Goal: Task Accomplishment & Management: Complete application form

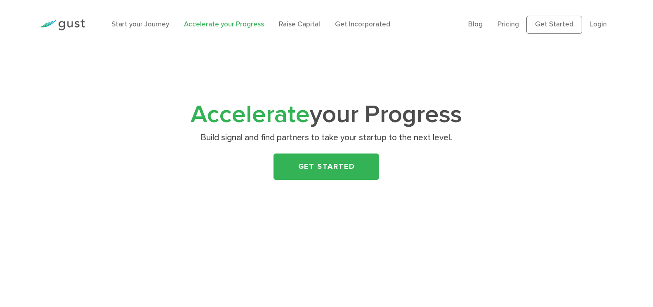
click at [293, 165] on link "Get Started" at bounding box center [327, 167] width 106 height 26
click at [337, 213] on div "Accelerate your Progress Build signal and find partners to take your startup to…" at bounding box center [326, 167] width 453 height 234
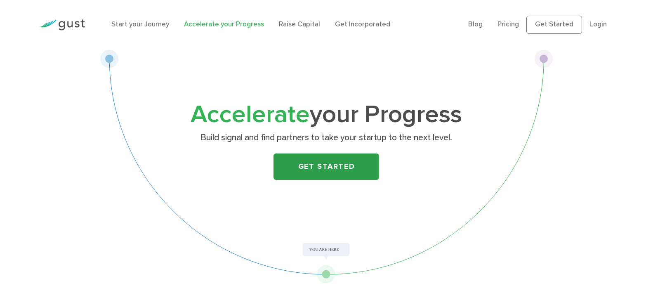
click at [320, 165] on link "Get Started" at bounding box center [327, 167] width 106 height 26
click at [320, 167] on link "Get Started" at bounding box center [327, 167] width 106 height 26
click at [320, 170] on link "Get Started" at bounding box center [327, 167] width 106 height 26
click at [320, 171] on link "Get Started" at bounding box center [327, 167] width 106 height 26
click at [320, 170] on link "Get Started" at bounding box center [327, 167] width 106 height 26
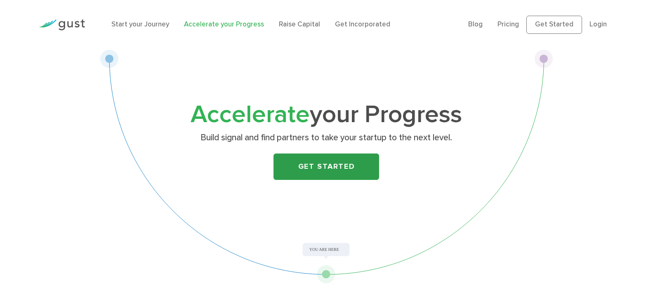
click at [320, 170] on link "Get Started" at bounding box center [327, 167] width 106 height 26
